Goal: Task Accomplishment & Management: Complete application form

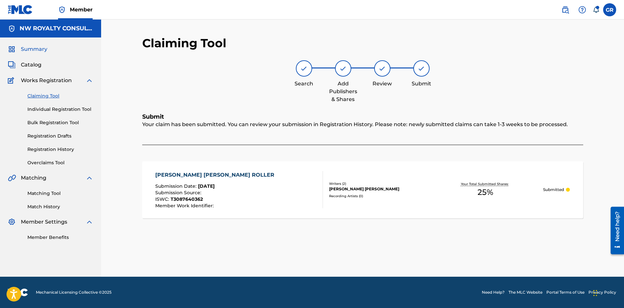
click at [34, 49] on span "Summary" at bounding box center [34, 49] width 26 height 8
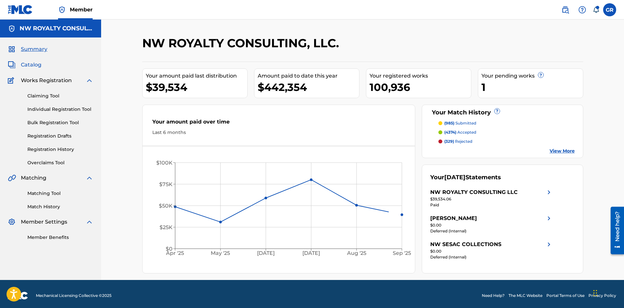
click at [25, 63] on span "Catalog" at bounding box center [31, 65] width 21 height 8
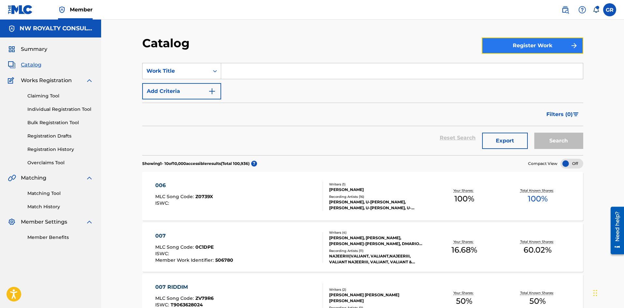
click at [521, 42] on button "Register Work" at bounding box center [532, 45] width 101 height 16
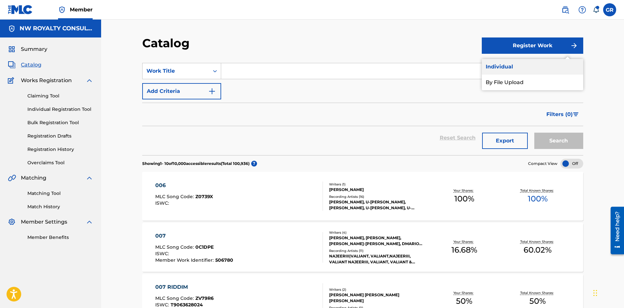
click at [507, 67] on link "Individual" at bounding box center [532, 67] width 101 height 16
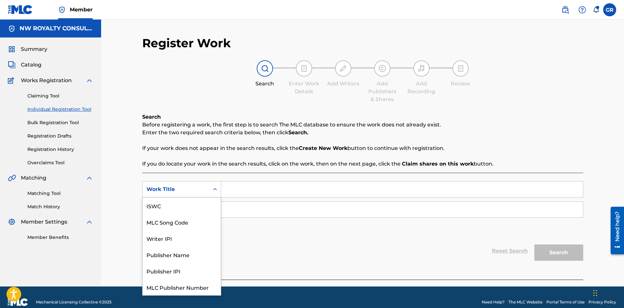
click at [181, 191] on div "Work Title" at bounding box center [175, 190] width 59 height 8
click at [178, 206] on div "MLC Song Code" at bounding box center [181, 206] width 78 height 16
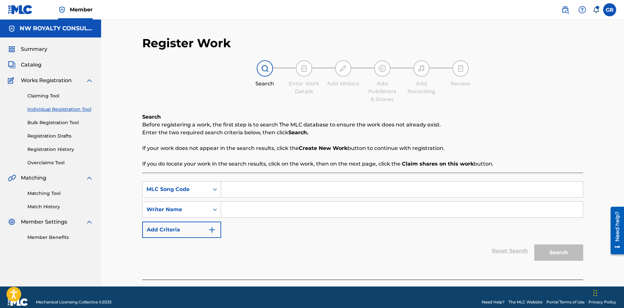
click at [249, 189] on input "Search Form" at bounding box center [402, 190] width 362 height 16
paste input "WB3KJJ"
type input "WB3KJJ"
click at [228, 211] on input "Search Form" at bounding box center [402, 210] width 362 height 16
type input "[PERSON_NAME]"
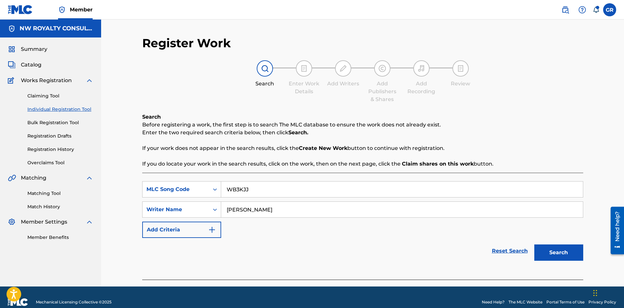
click at [534, 245] on button "Search" at bounding box center [558, 253] width 49 height 16
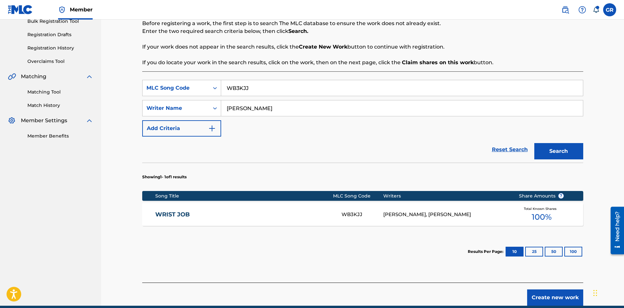
scroll to position [130, 0]
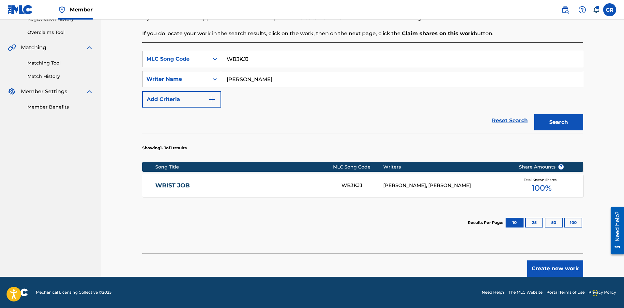
click at [179, 185] on link "WRIST JOB" at bounding box center [243, 185] width 177 height 7
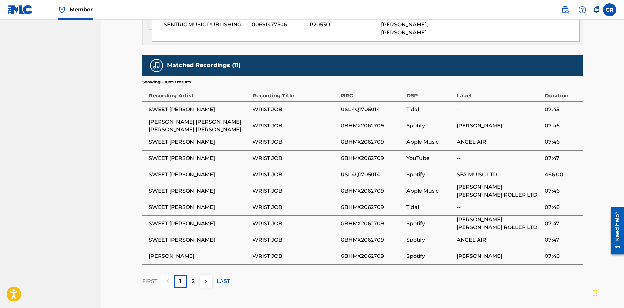
scroll to position [391, 0]
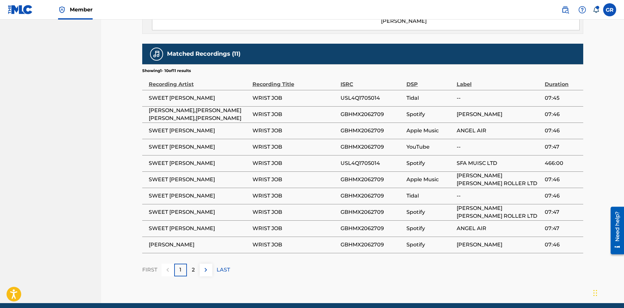
drag, startPoint x: 149, startPoint y: 97, endPoint x: 228, endPoint y: 99, distance: 79.6
click at [228, 99] on span "SWEET [PERSON_NAME]" at bounding box center [199, 98] width 100 height 8
copy span "SWEET [PERSON_NAME]"
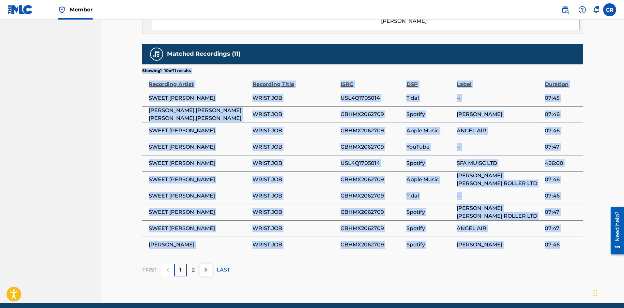
drag, startPoint x: 141, startPoint y: 97, endPoint x: 564, endPoint y: 246, distance: 449.1
copy div "Showing 1 - 10 of 11 results Recording Artist Recording Title ISRC DSP Label Du…"
